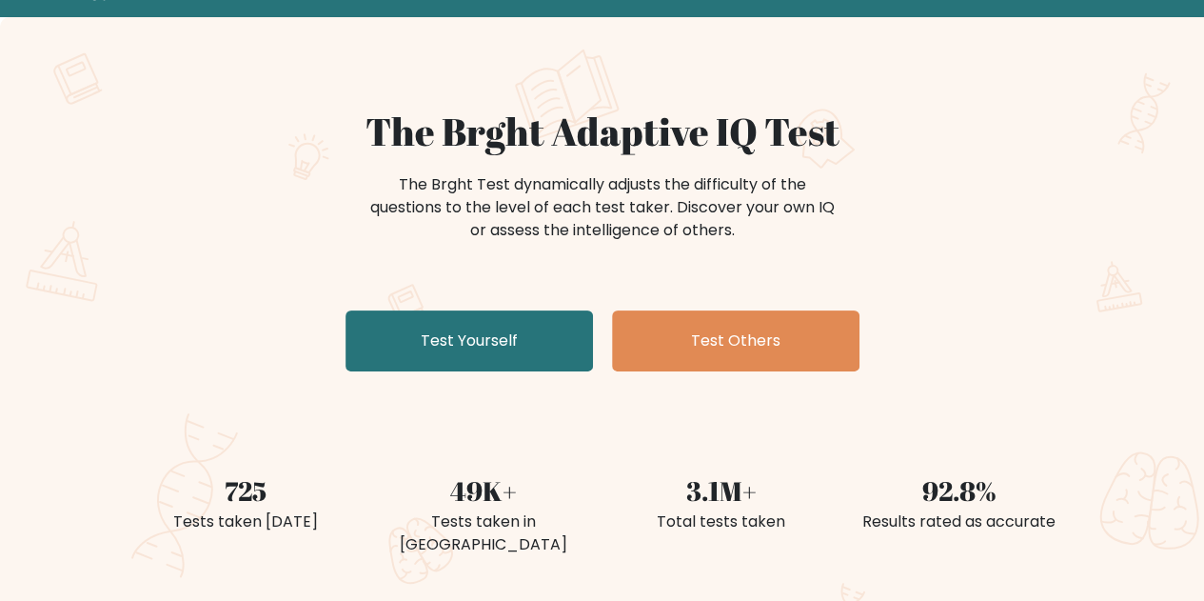
scroll to position [190, 0]
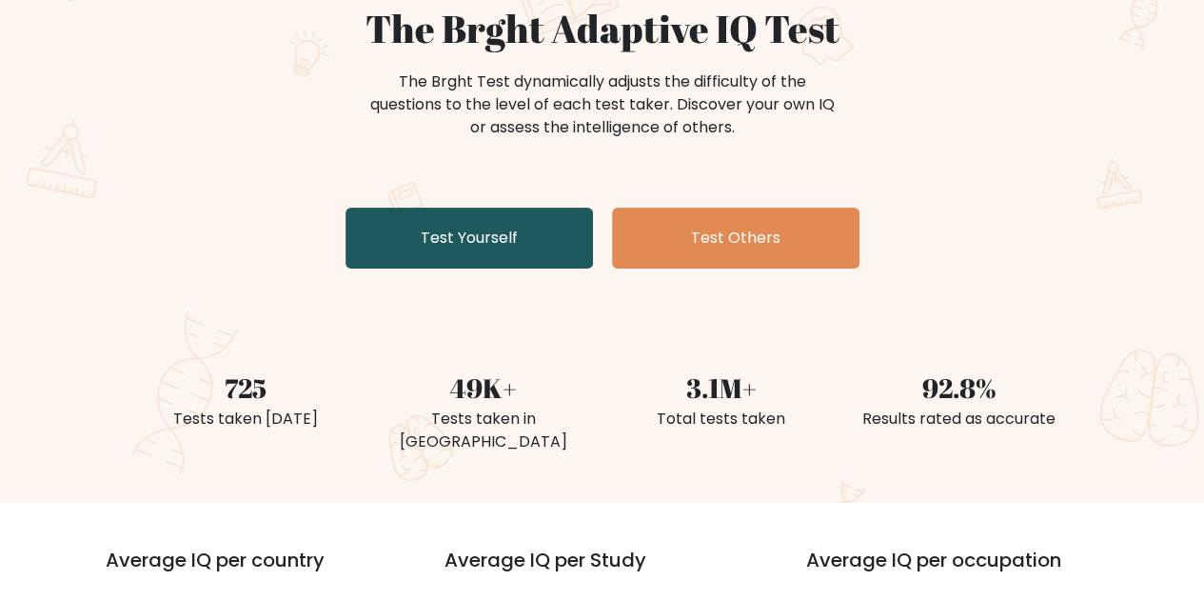
click at [512, 230] on link "Test Yourself" at bounding box center [469, 238] width 247 height 61
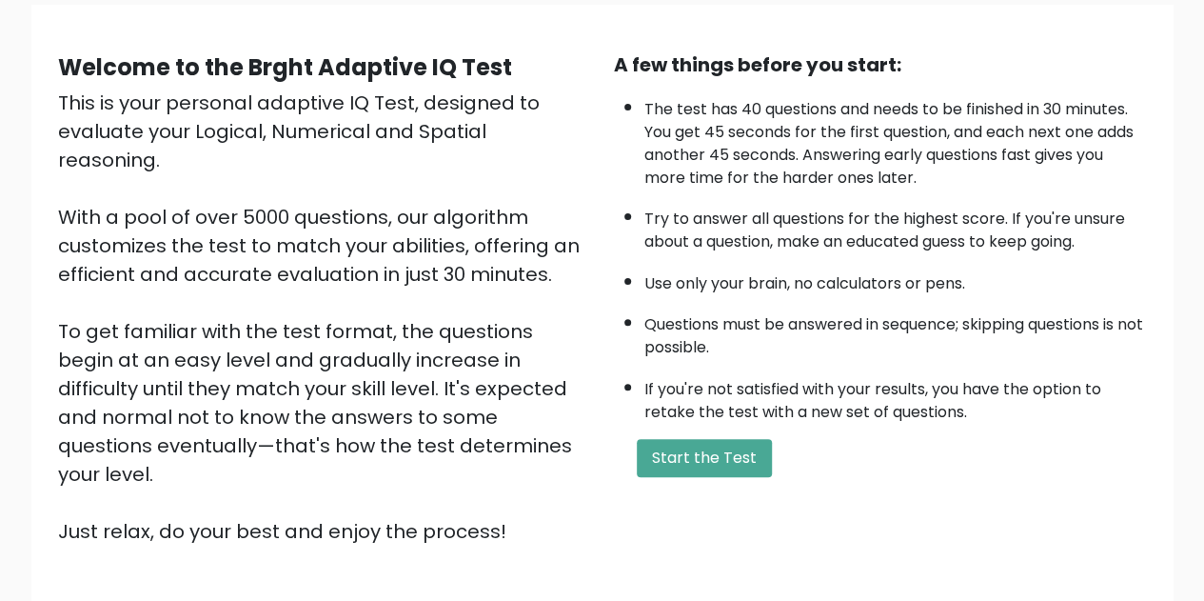
scroll to position [270, 0]
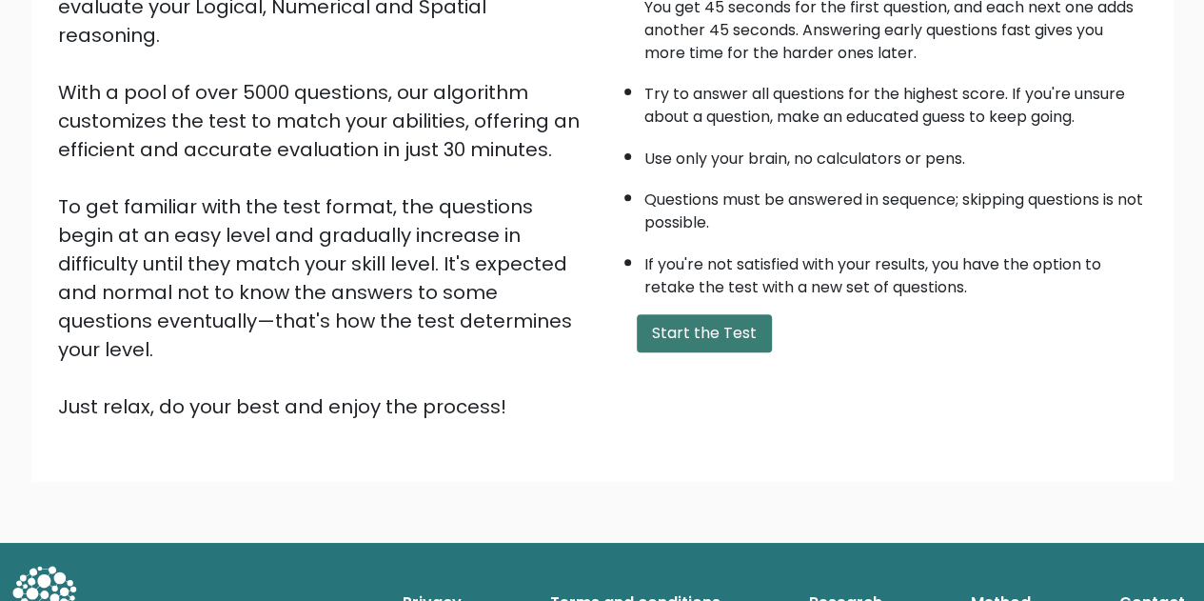
click at [705, 329] on button "Start the Test" at bounding box center [704, 333] width 135 height 38
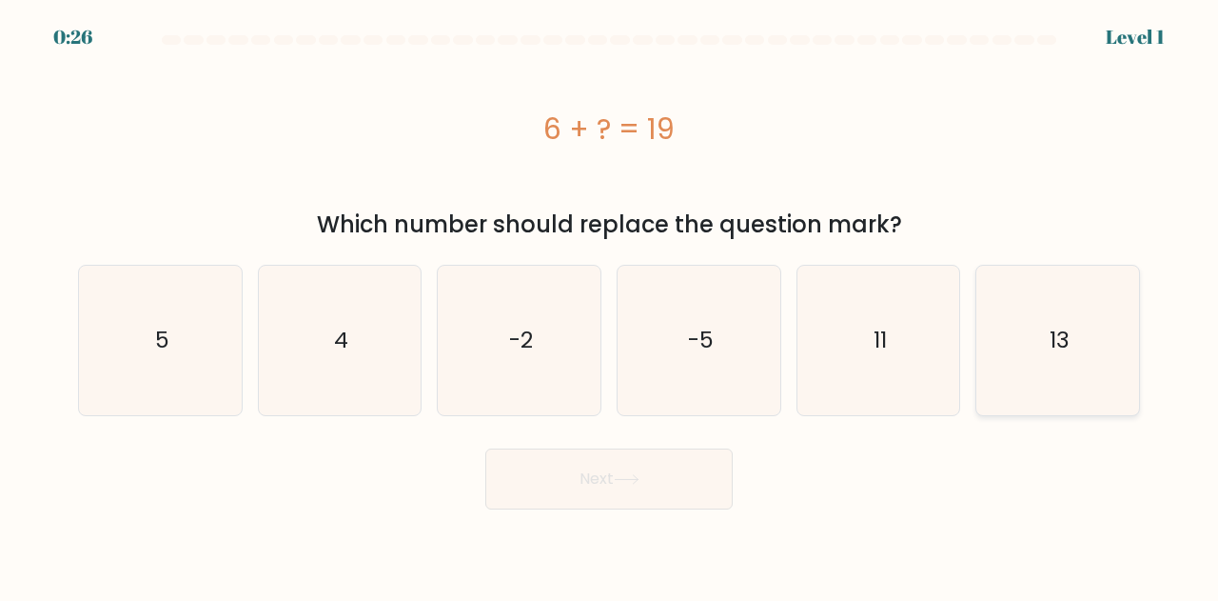
click at [1075, 333] on icon "13" at bounding box center [1057, 340] width 149 height 149
click at [610, 306] on input "f. 13" at bounding box center [609, 303] width 1 height 5
radio input "true"
drag, startPoint x: 539, startPoint y: 502, endPoint x: 539, endPoint y: 483, distance: 19.0
click at [539, 500] on button "Next" at bounding box center [608, 478] width 247 height 61
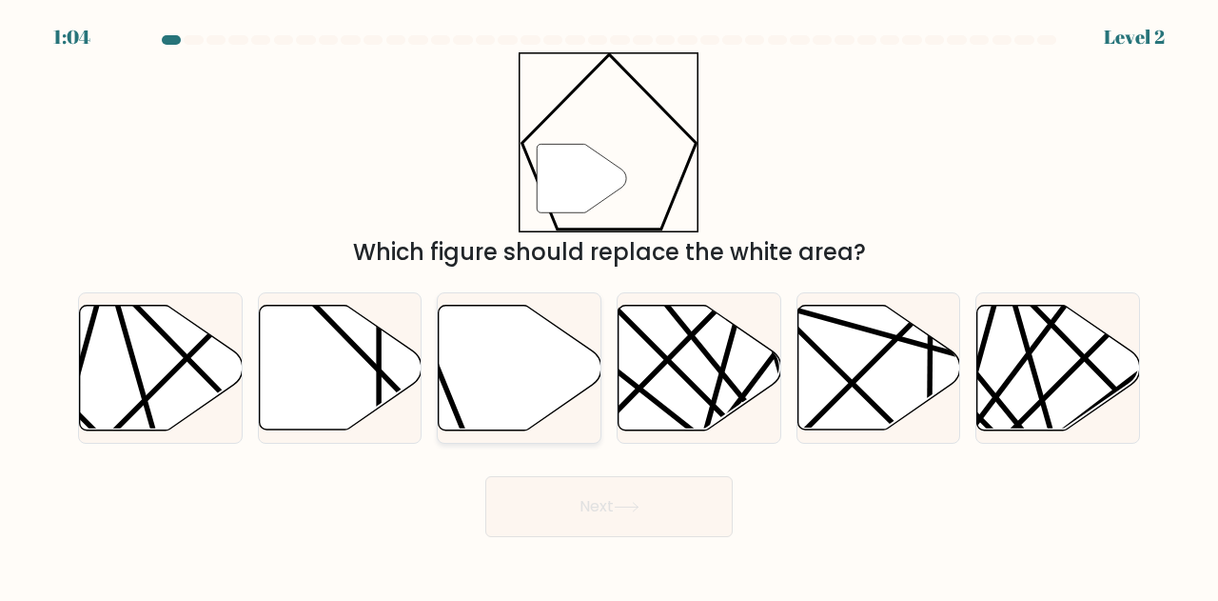
click at [458, 391] on icon at bounding box center [520, 368] width 163 height 125
click at [609, 306] on input "c." at bounding box center [609, 303] width 1 height 5
radio input "true"
click at [556, 490] on button "Next" at bounding box center [608, 506] width 247 height 61
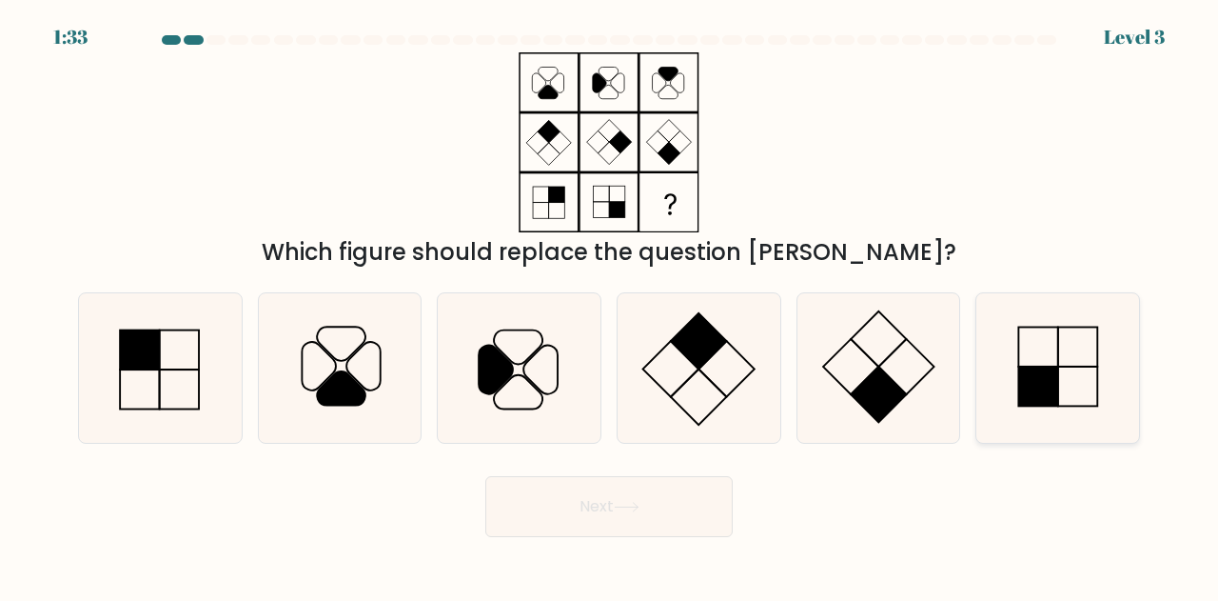
click at [1085, 359] on icon at bounding box center [1057, 367] width 149 height 149
click at [610, 306] on input "f." at bounding box center [609, 303] width 1 height 5
radio input "true"
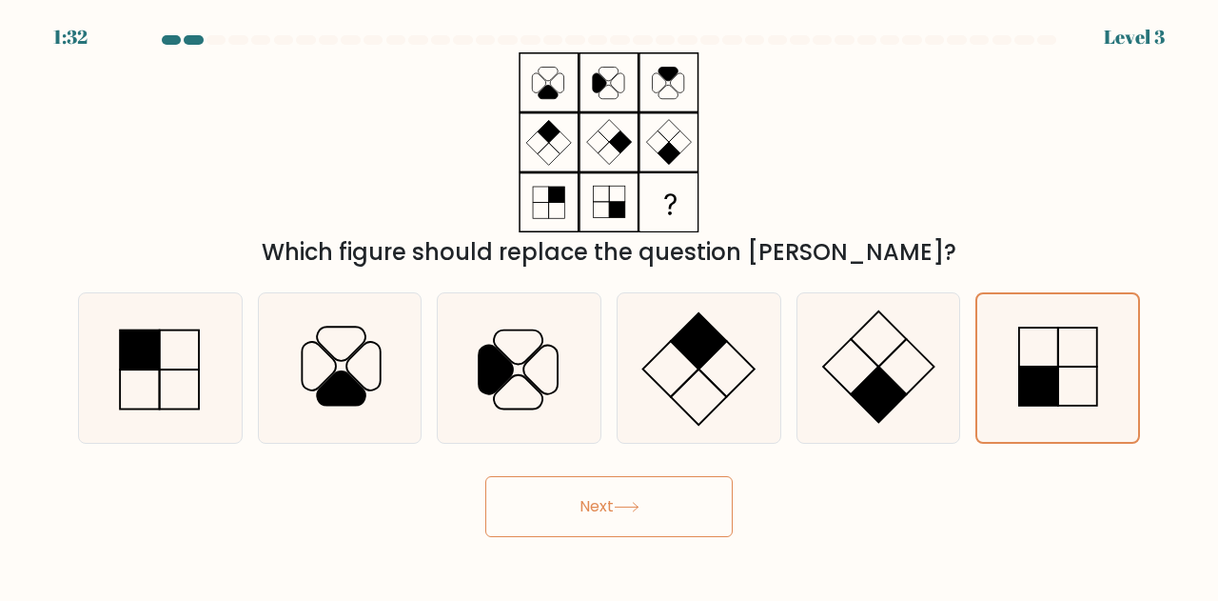
click at [671, 504] on button "Next" at bounding box center [608, 506] width 247 height 61
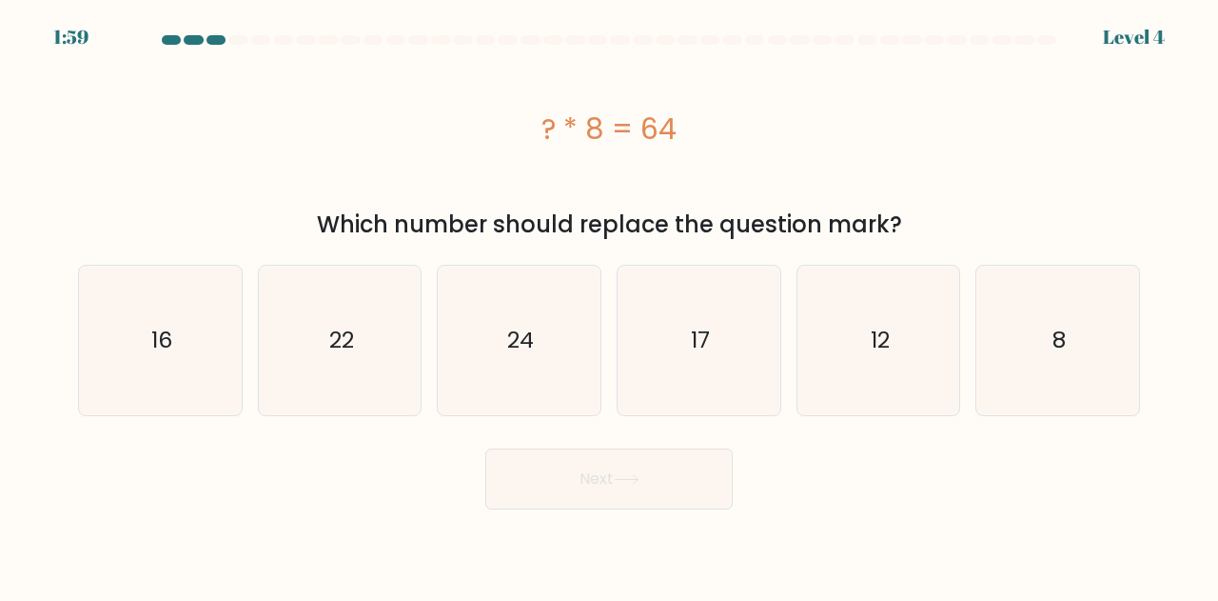
click at [407, 175] on div "? * 8 = 64" at bounding box center [609, 128] width 1062 height 152
click at [1025, 370] on icon "8" at bounding box center [1057, 340] width 149 height 149
click at [610, 306] on input "f. 8" at bounding box center [609, 303] width 1 height 5
radio input "true"
click at [668, 486] on button "Next" at bounding box center [608, 478] width 247 height 61
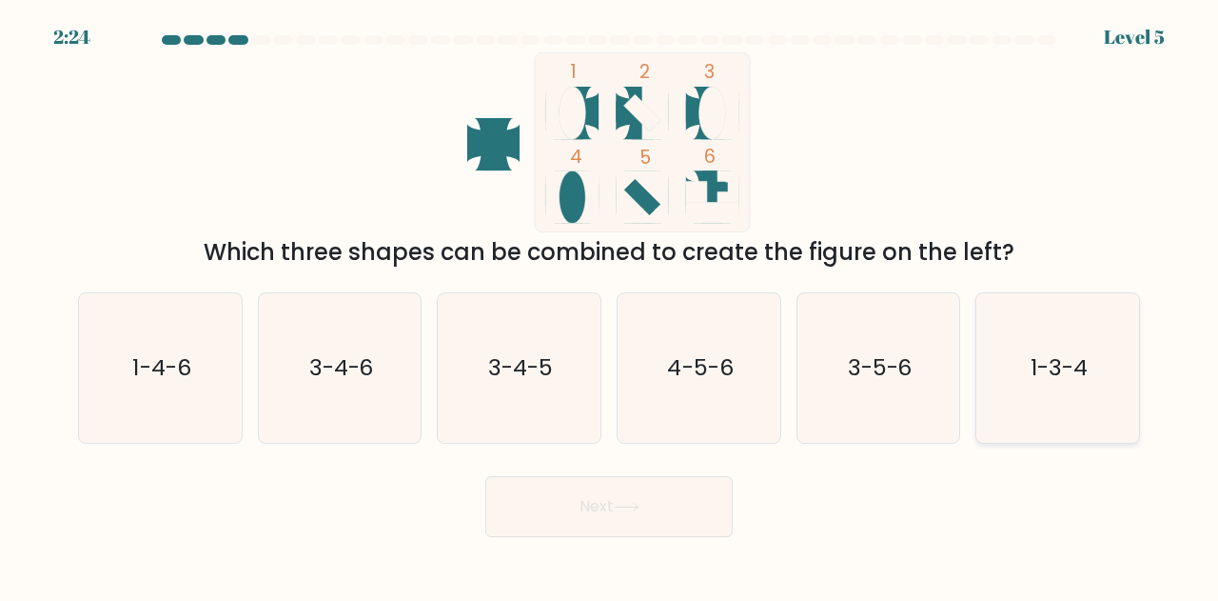
click at [1064, 361] on text "1-3-4" at bounding box center [1059, 367] width 57 height 31
click at [610, 306] on input "f. 1-3-4" at bounding box center [609, 303] width 1 height 5
radio input "true"
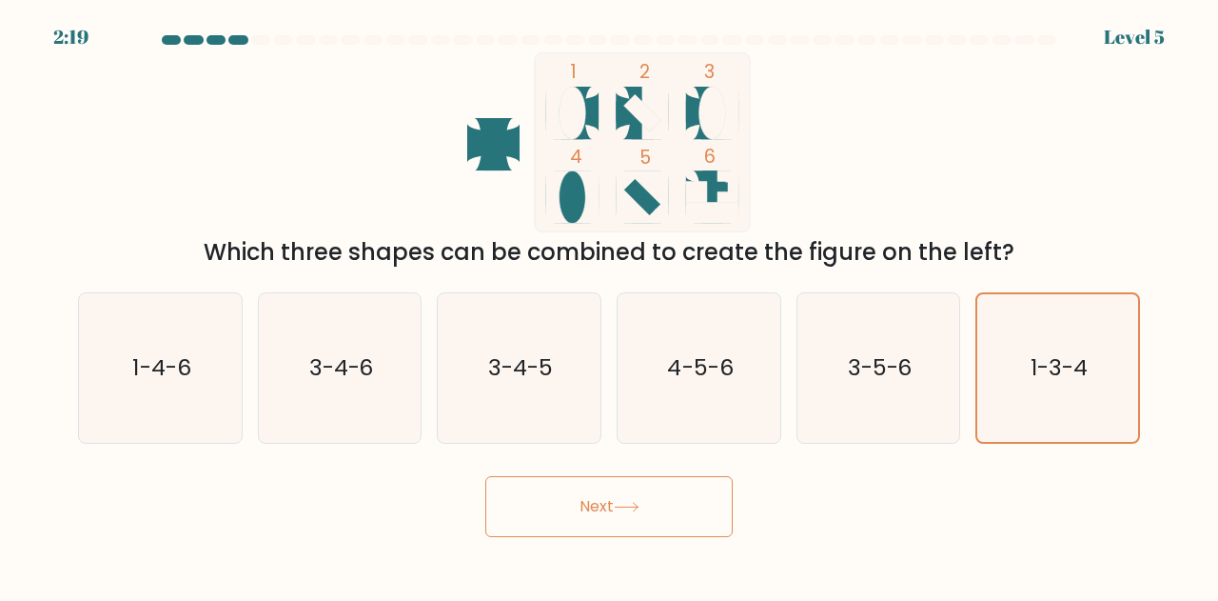
click at [657, 516] on button "Next" at bounding box center [608, 506] width 247 height 61
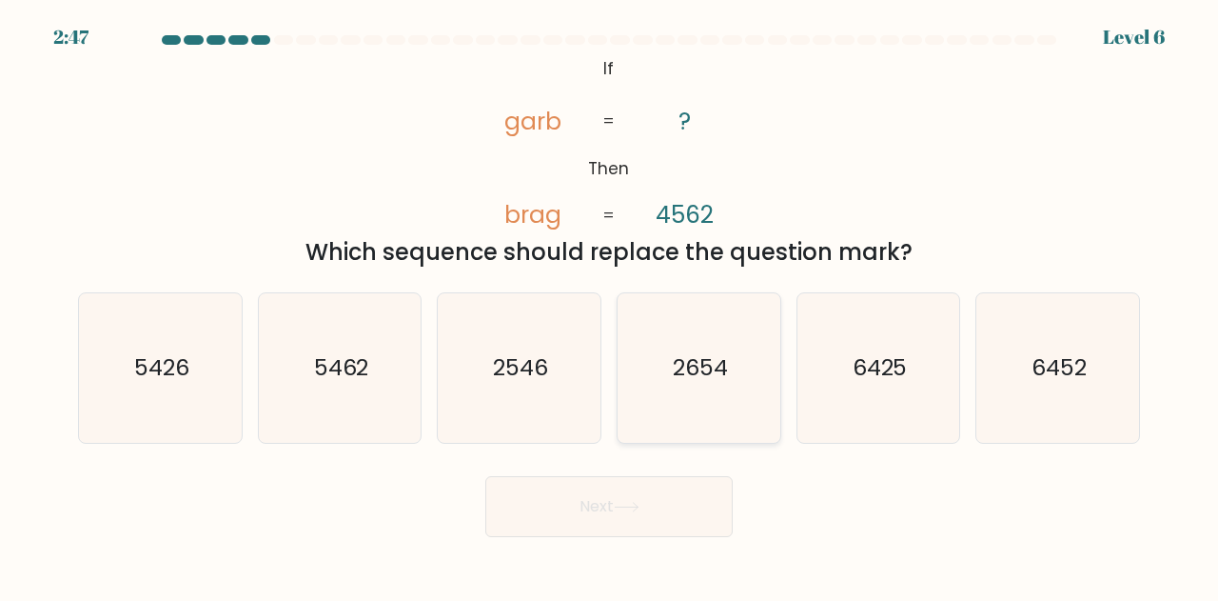
click at [760, 373] on icon "2654" at bounding box center [698, 367] width 149 height 149
click at [610, 306] on input "d. 2654" at bounding box center [609, 303] width 1 height 5
radio input "true"
click at [674, 493] on button "Next" at bounding box center [608, 506] width 247 height 61
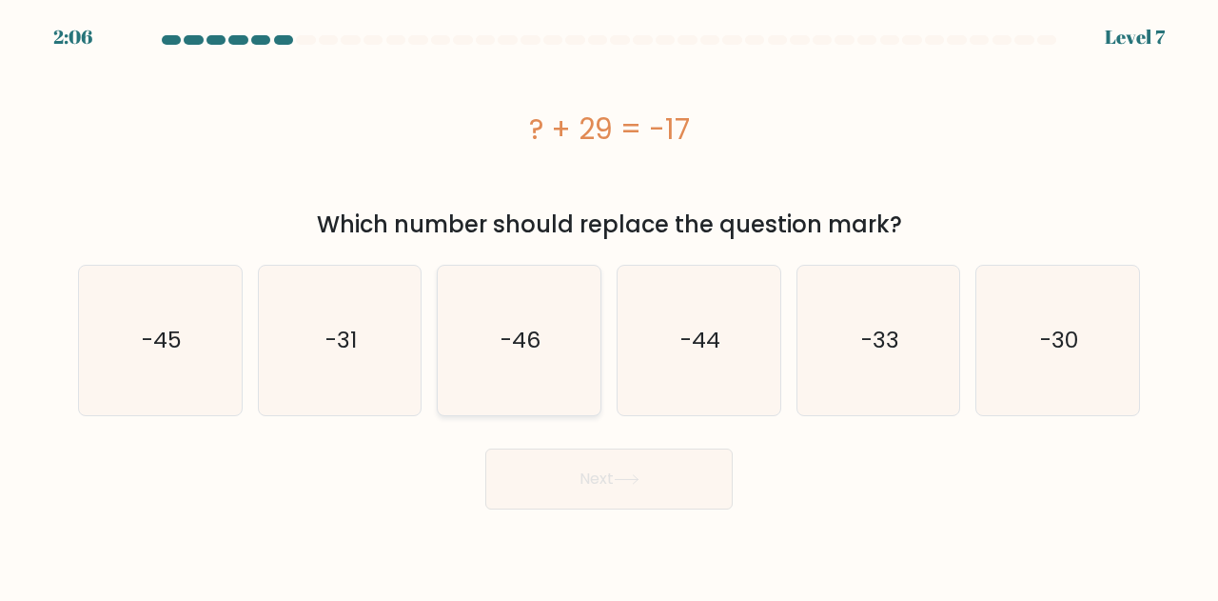
click at [499, 330] on icon "-46" at bounding box center [519, 340] width 149 height 149
click at [609, 306] on input "c. -46" at bounding box center [609, 303] width 1 height 5
radio input "true"
click at [592, 490] on button "Next" at bounding box center [608, 478] width 247 height 61
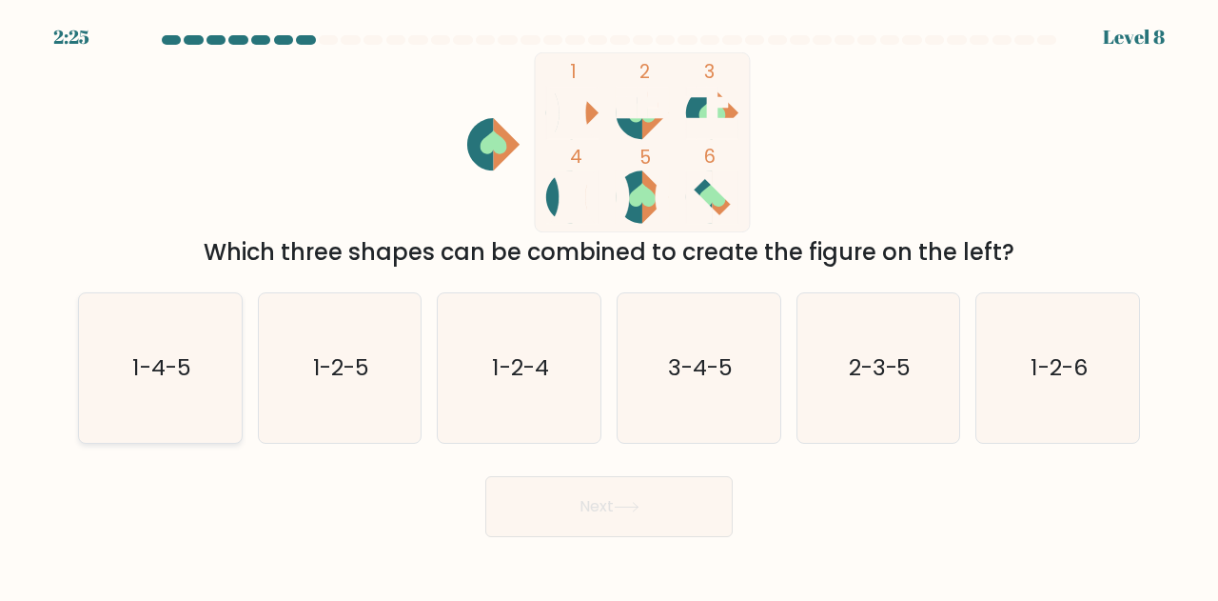
click at [169, 393] on icon "1-4-5" at bounding box center [160, 367] width 149 height 149
click at [609, 306] on input "a. 1-4-5" at bounding box center [609, 303] width 1 height 5
radio input "true"
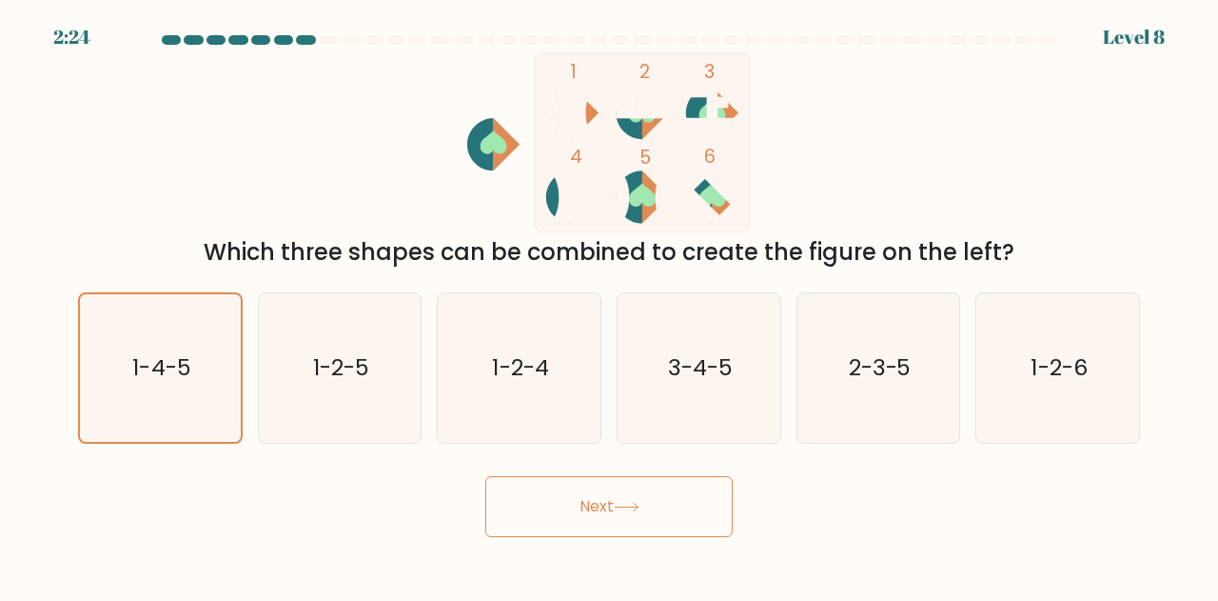
click at [629, 515] on button "Next" at bounding box center [608, 506] width 247 height 61
